Goal: Information Seeking & Learning: Learn about a topic

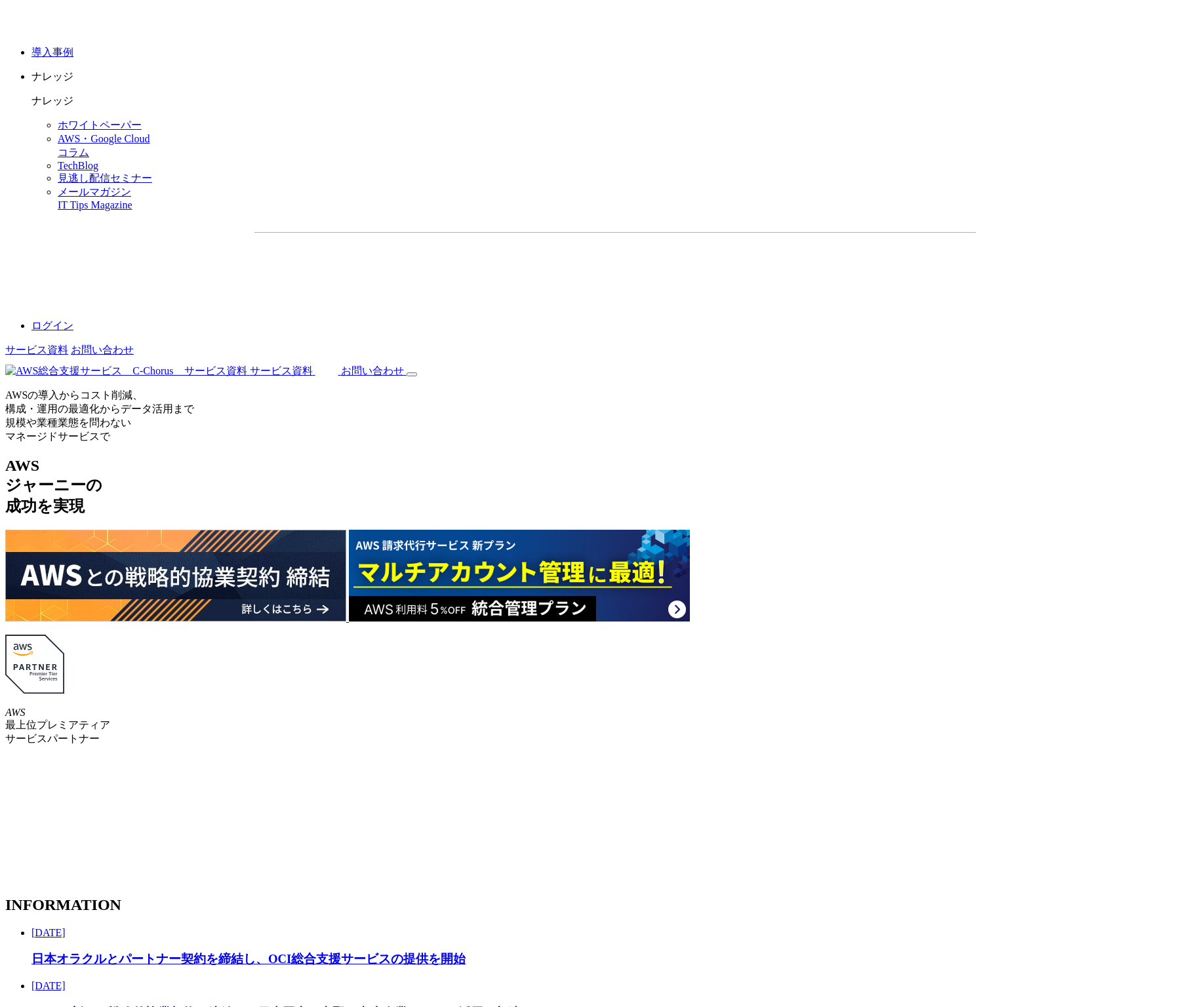
scroll to position [1907, 0]
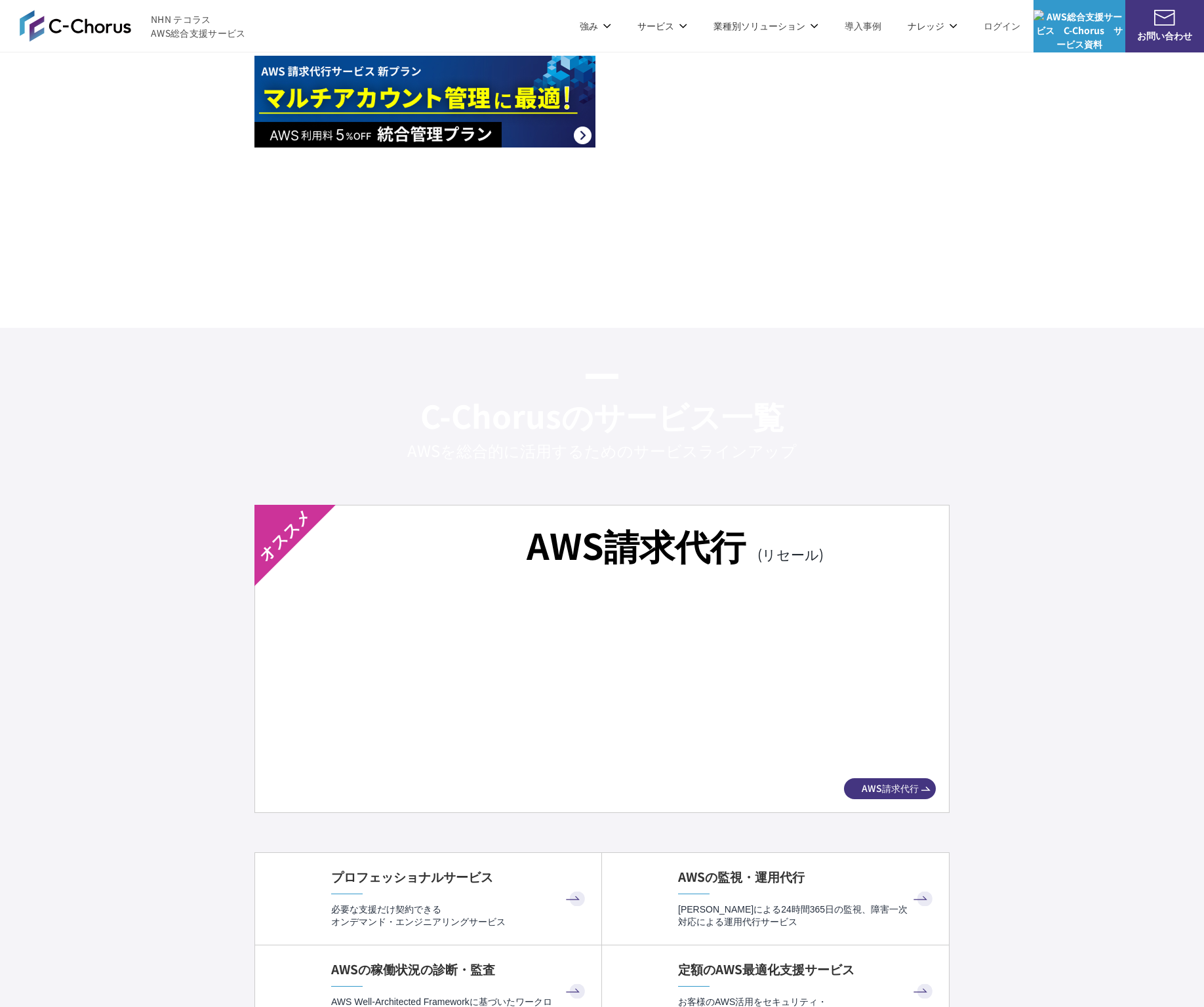
click at [462, 658] on img at bounding box center [602, 680] width 621 height 173
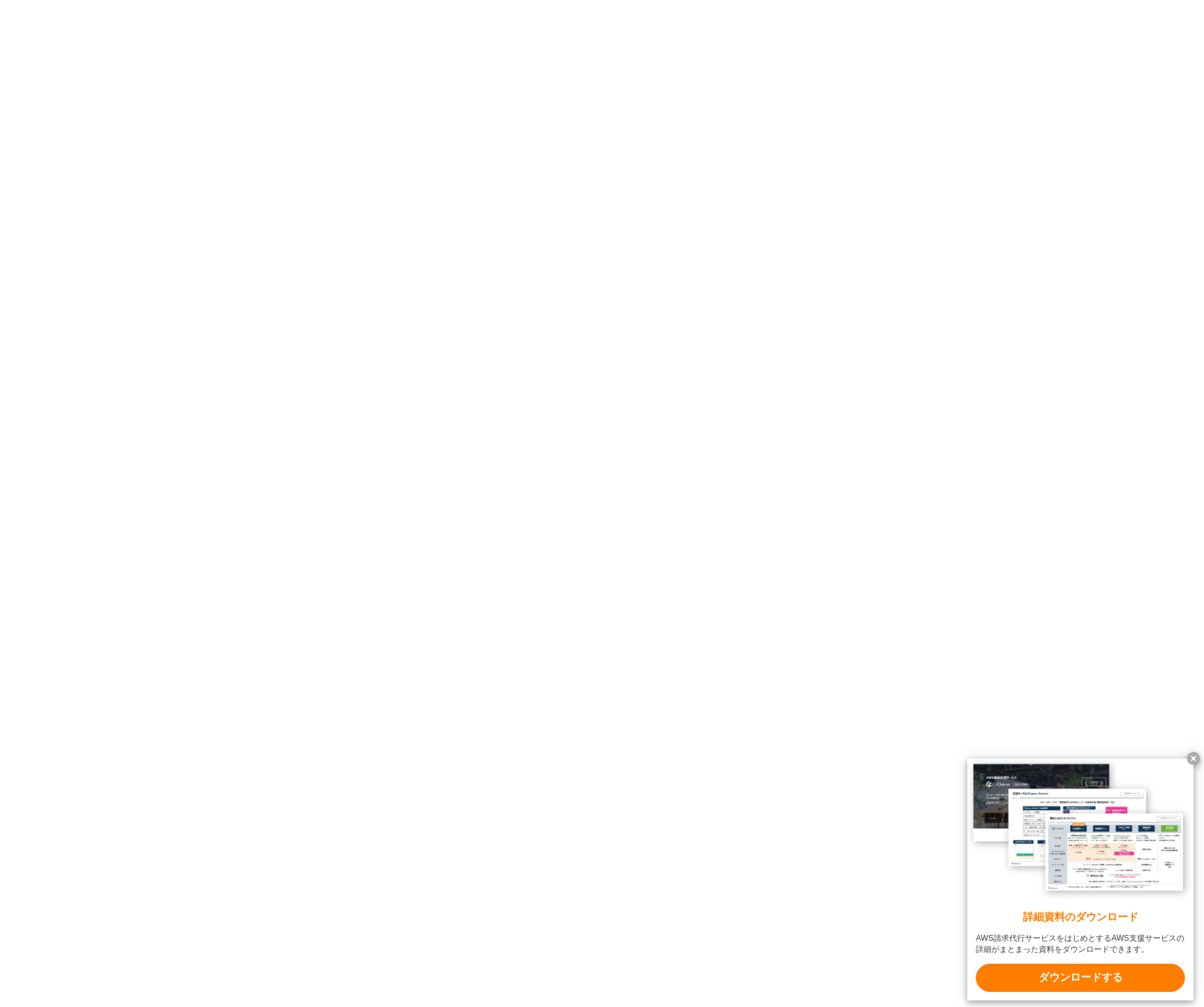
scroll to position [9066, 0]
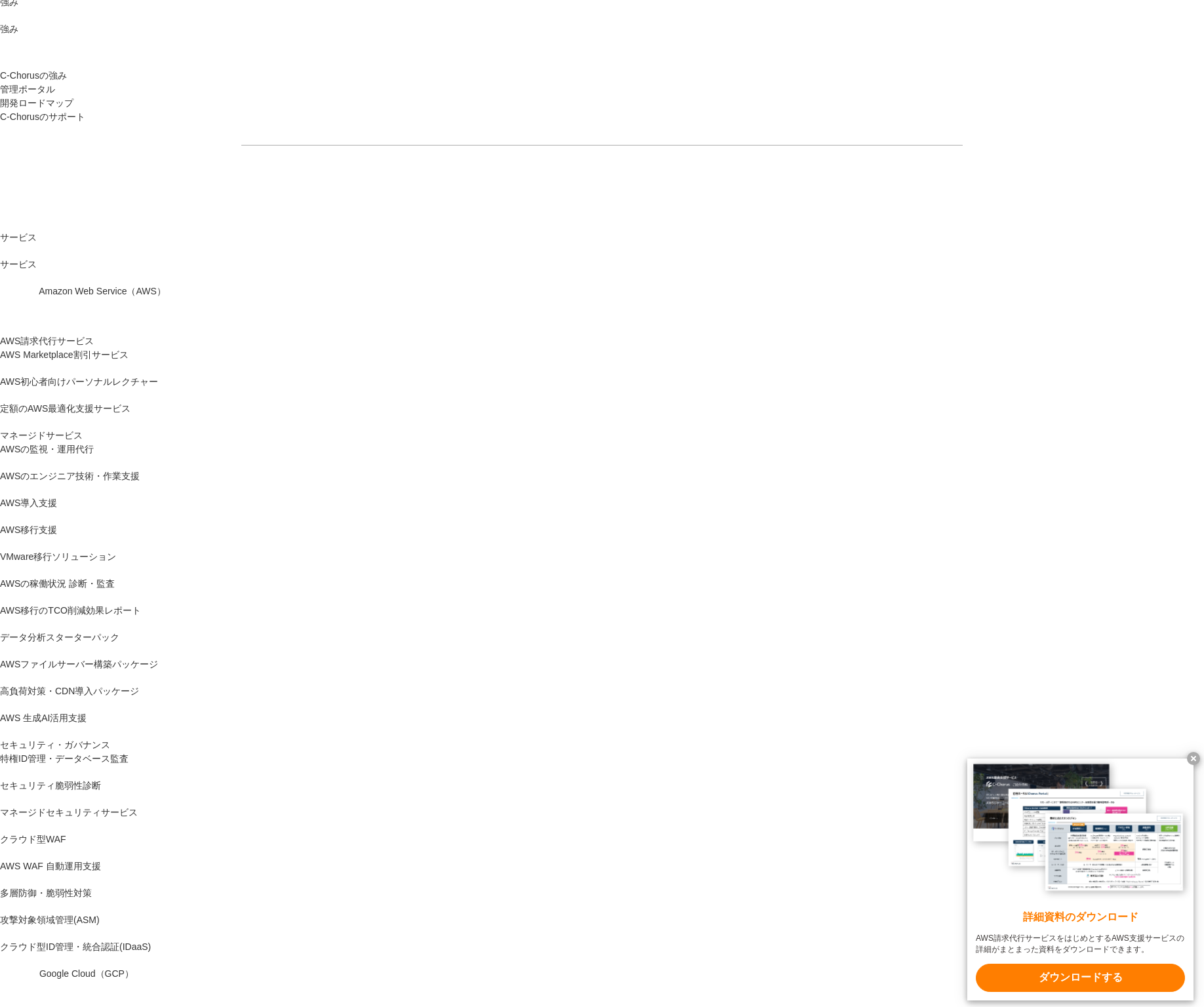
scroll to position [0, 0]
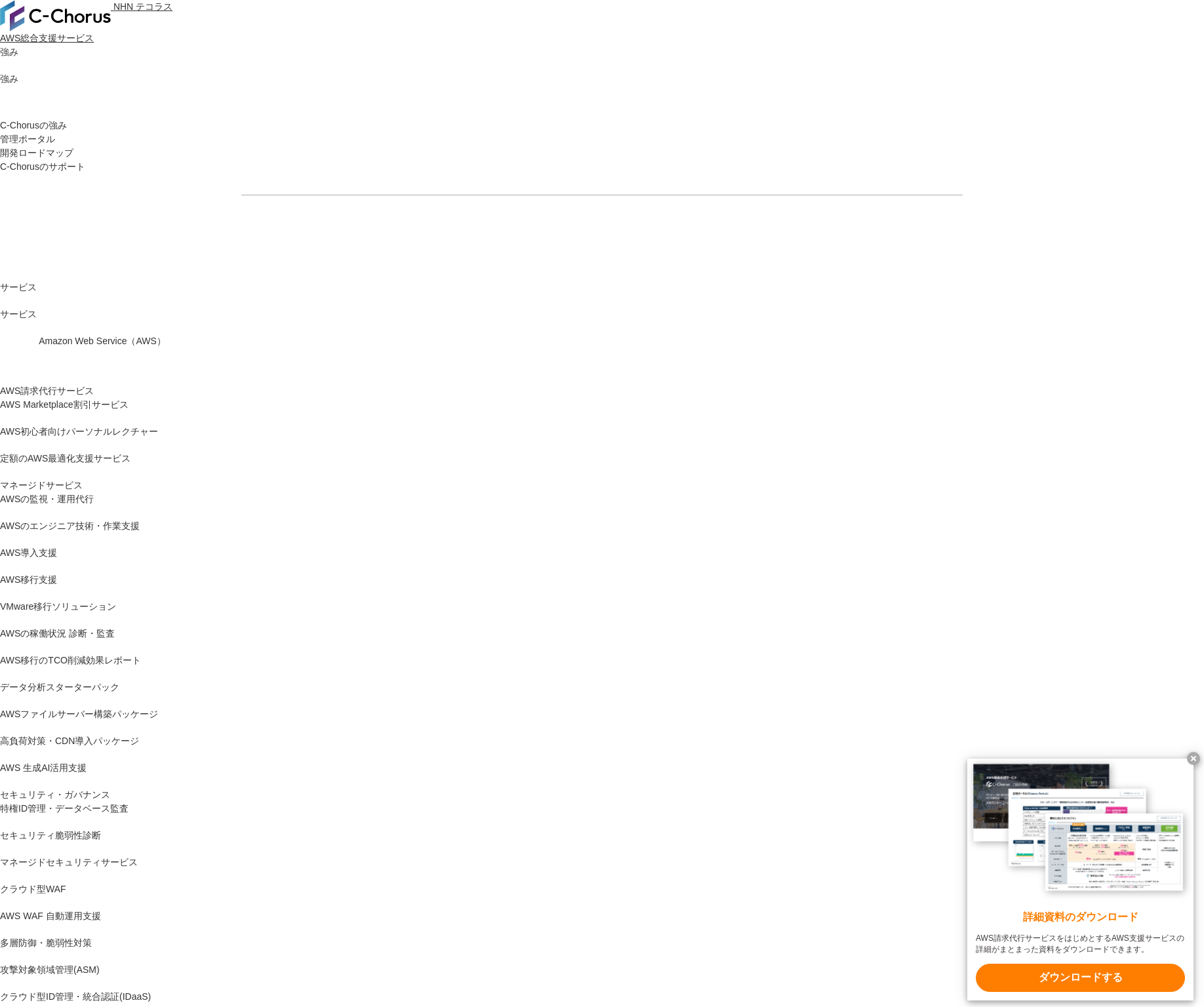
click at [96, 21] on img at bounding box center [55, 15] width 111 height 31
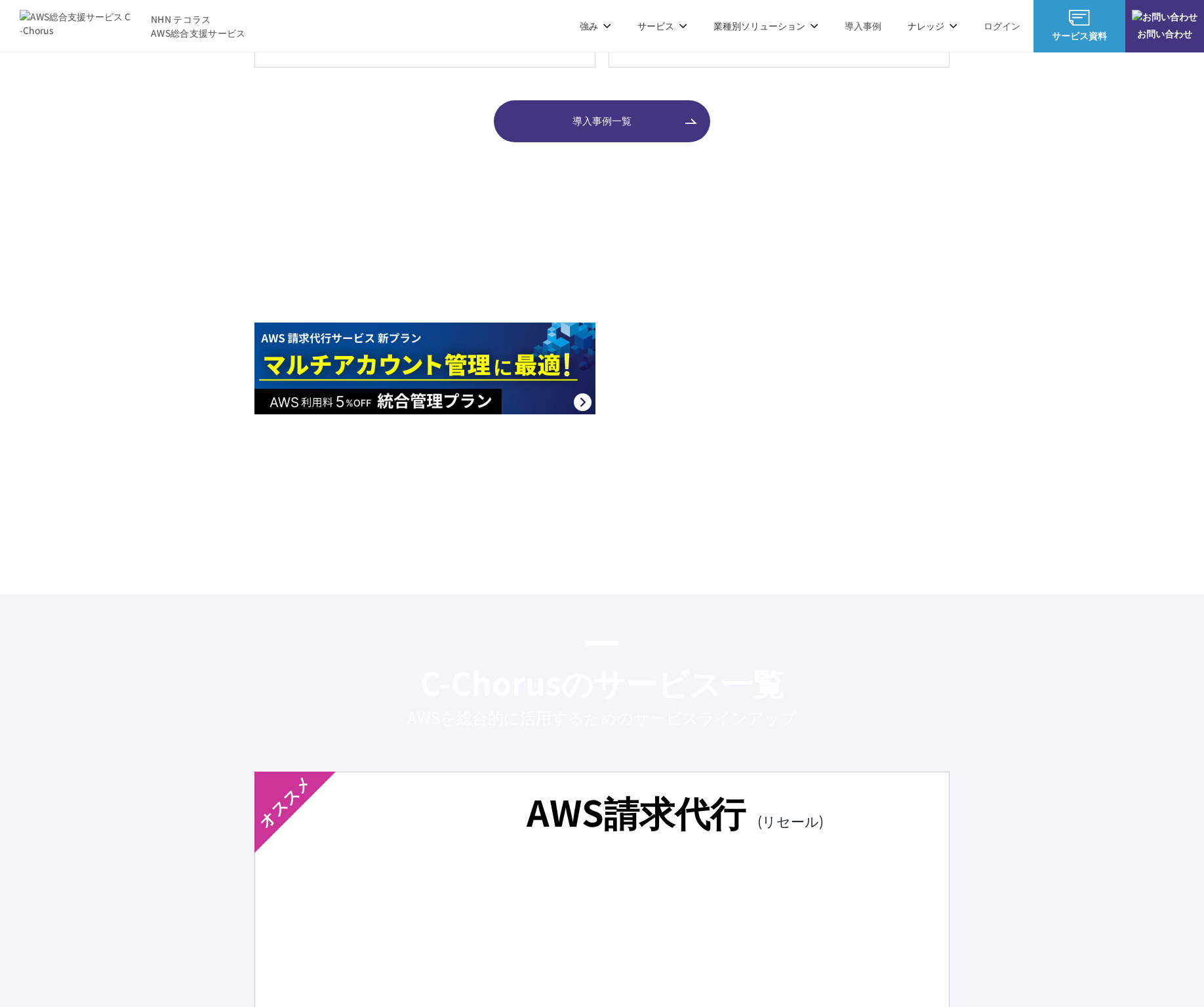
scroll to position [1713, 0]
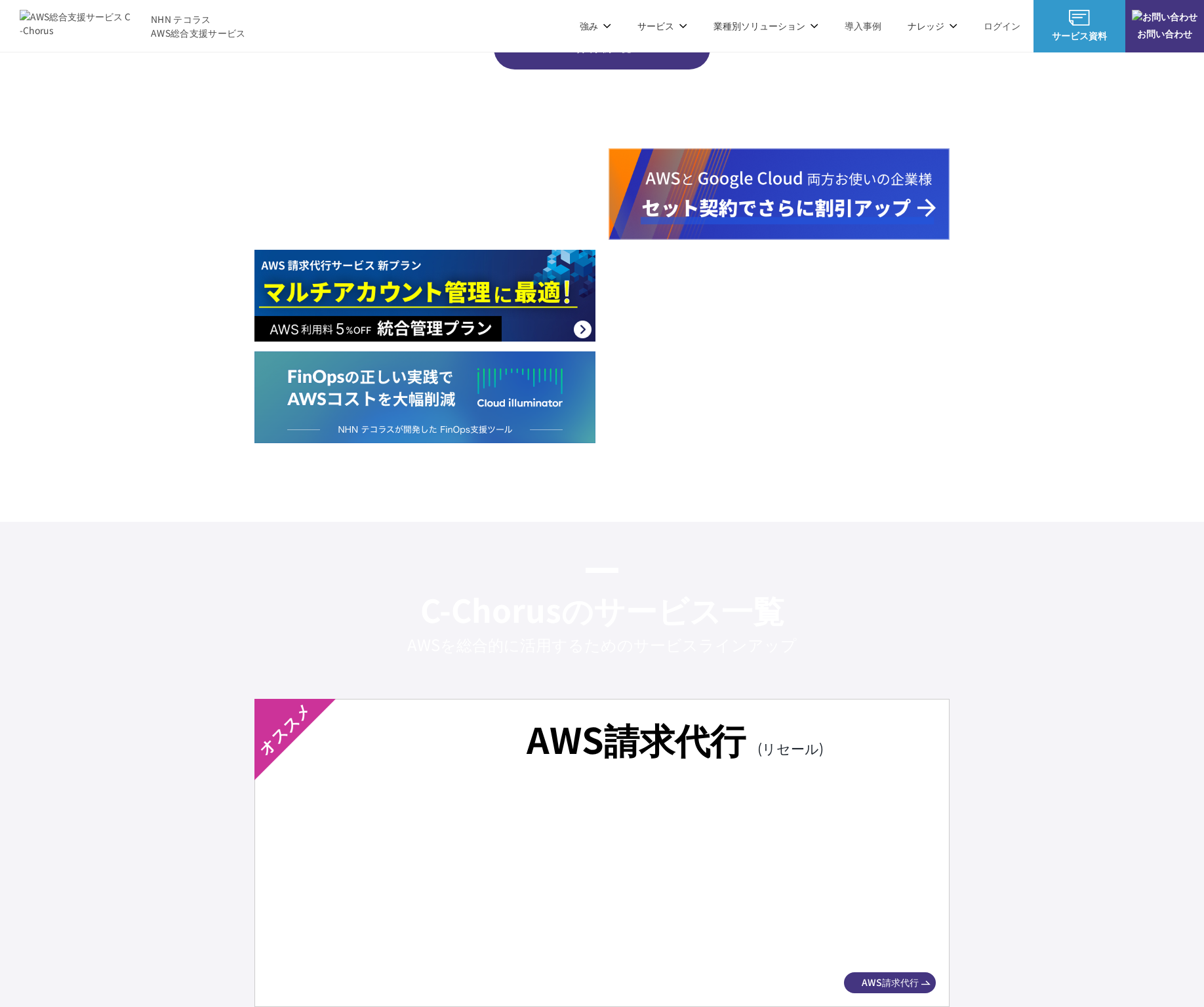
click at [457, 179] on img at bounding box center [425, 194] width 341 height 92
